Goal: Check status: Check status

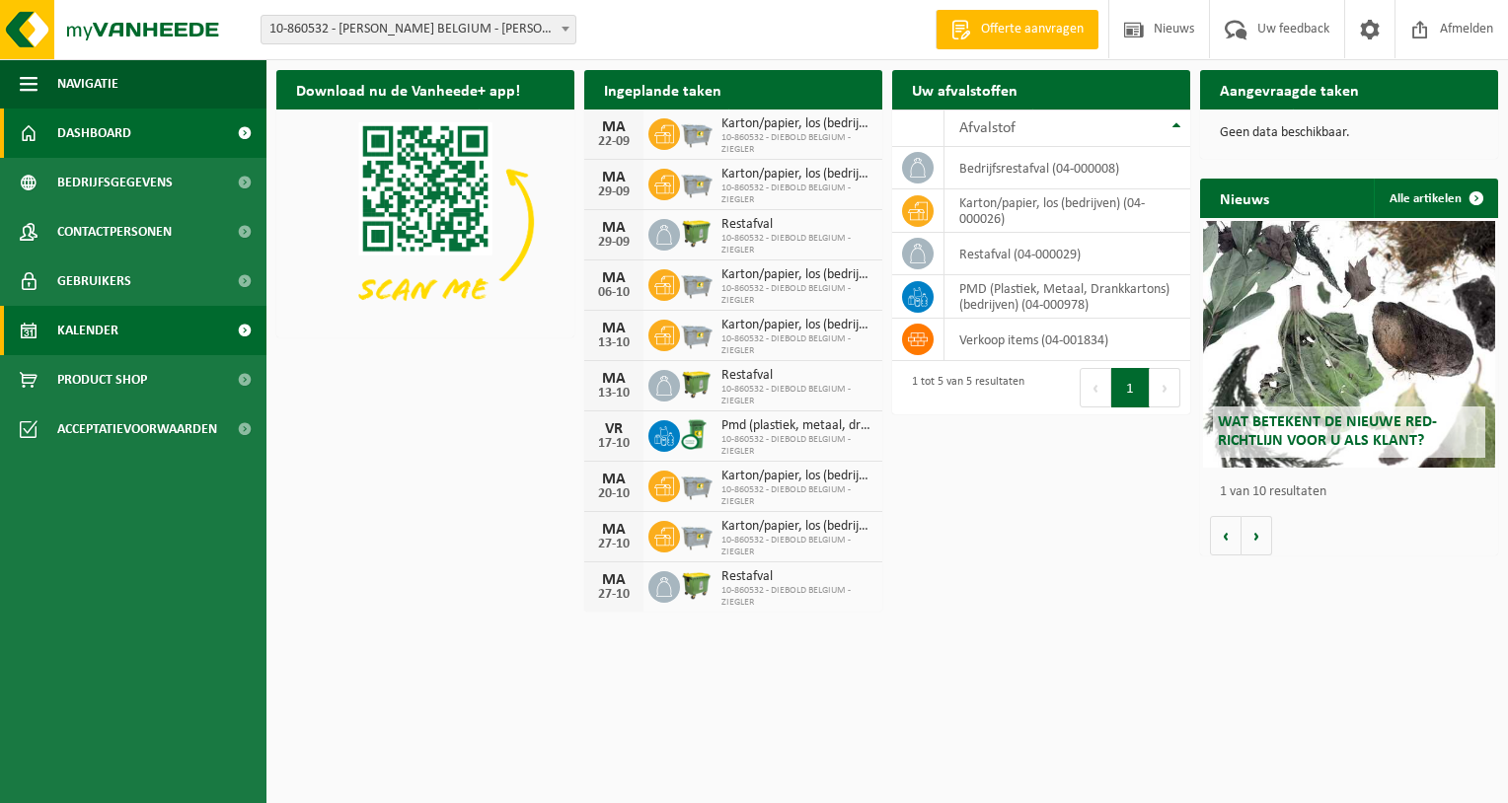
click at [106, 333] on span "Kalender" at bounding box center [87, 330] width 61 height 49
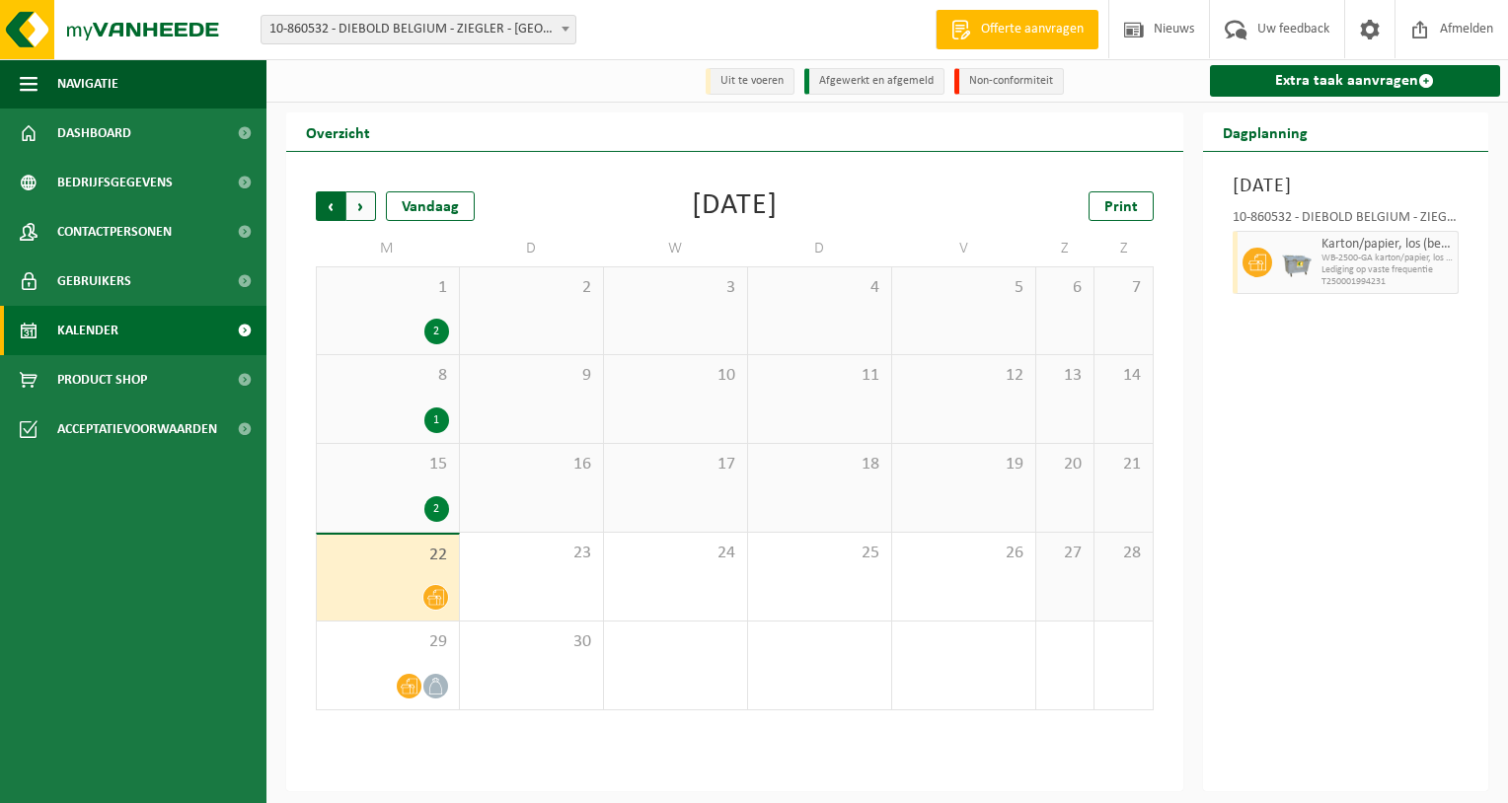
click at [359, 205] on span "Volgende" at bounding box center [361, 206] width 30 height 30
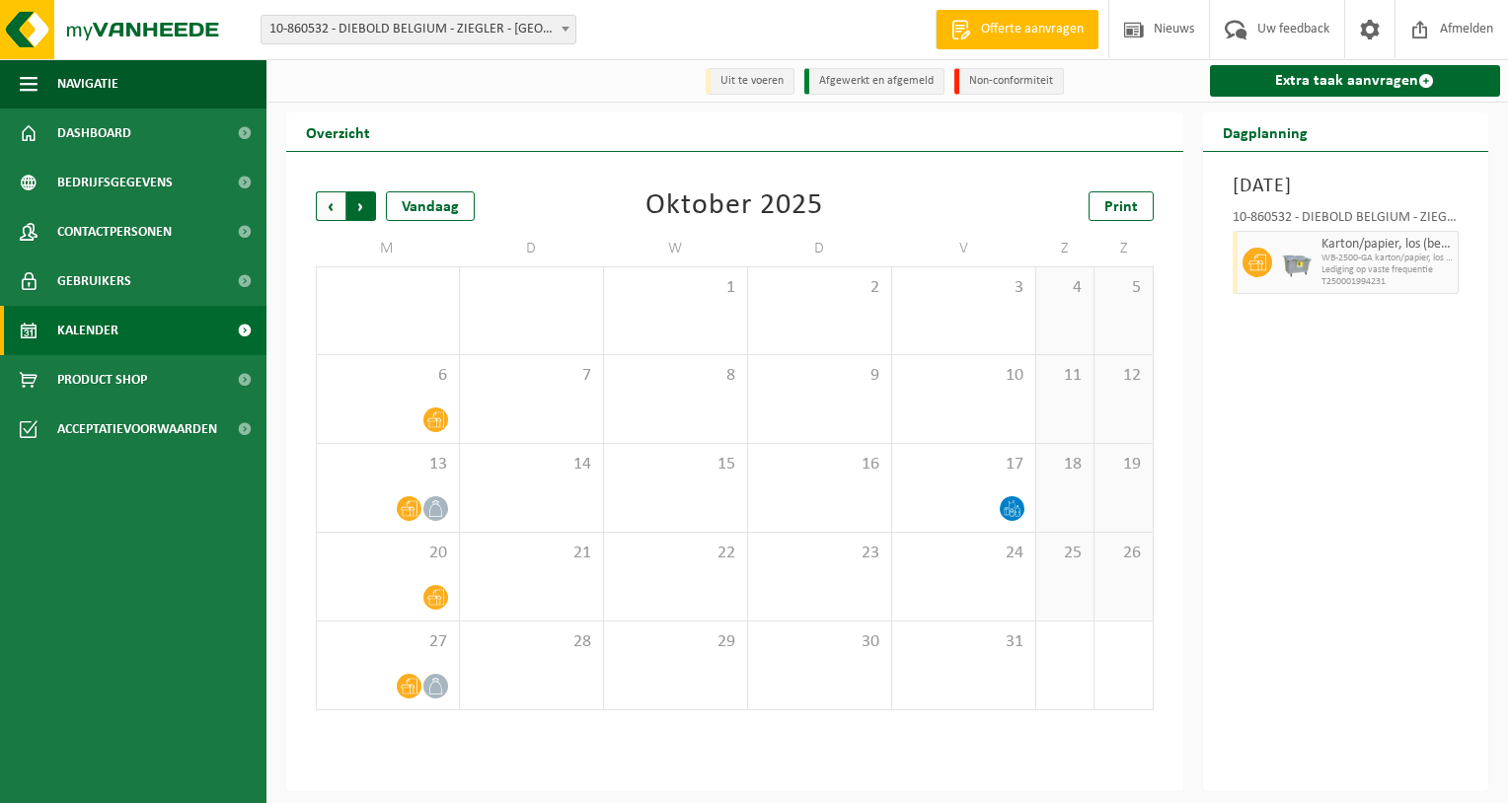
click at [331, 210] on span "Vorige" at bounding box center [331, 206] width 30 height 30
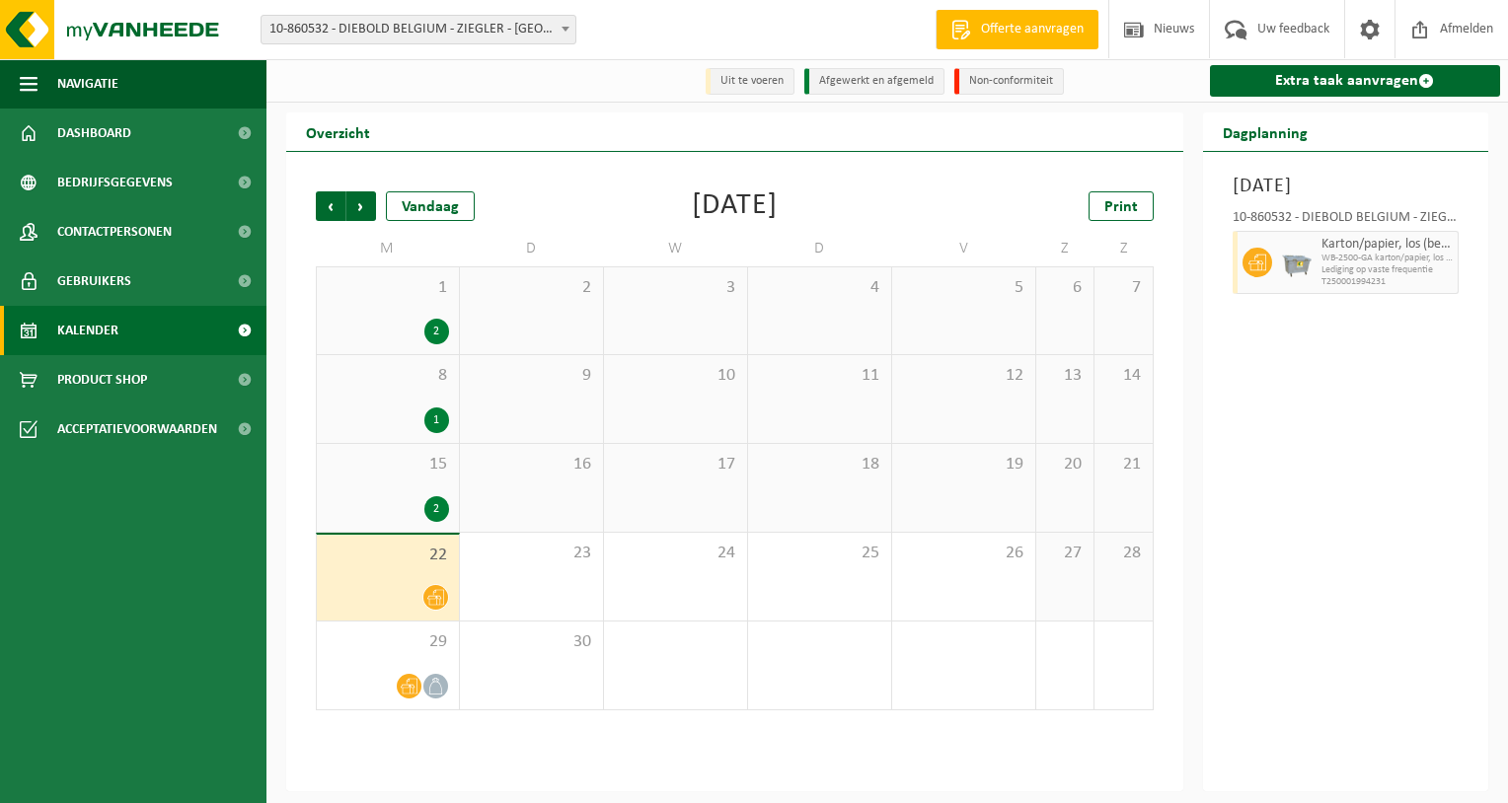
click at [996, 489] on div "19" at bounding box center [963, 488] width 143 height 88
